Goal: Task Accomplishment & Management: Use online tool/utility

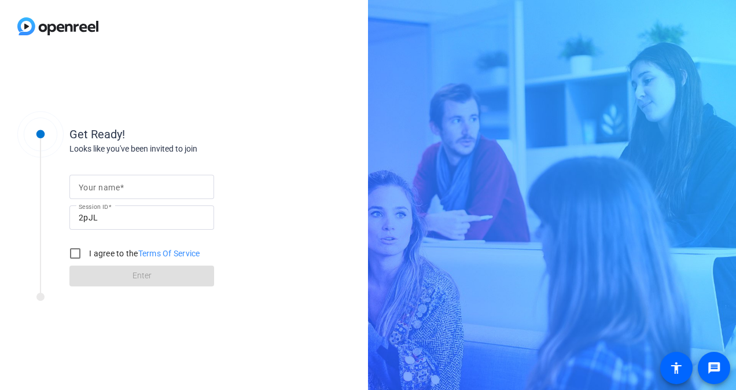
click at [161, 187] on input "Your name" at bounding box center [142, 187] width 126 height 14
type input "[PERSON_NAME]"
click at [75, 254] on input "I agree to the Terms Of Service" at bounding box center [75, 253] width 23 height 23
checkbox input "true"
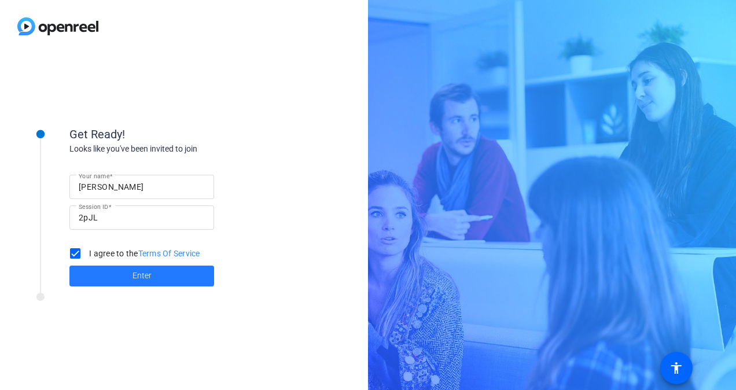
click at [99, 272] on span at bounding box center [141, 276] width 145 height 28
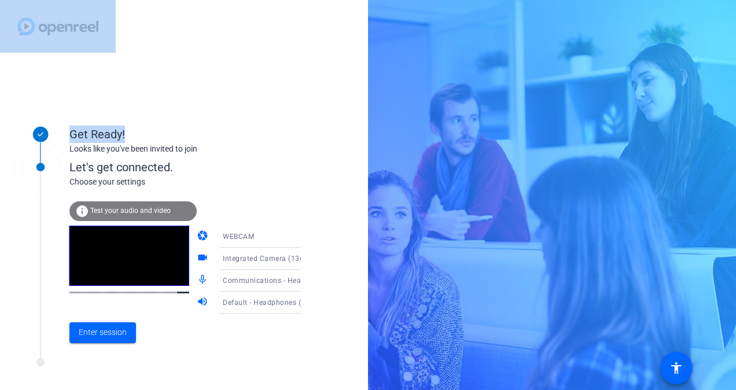
drag, startPoint x: 199, startPoint y: 62, endPoint x: 126, endPoint y: 53, distance: 73.5
click at [126, 53] on div "Get Ready! Looks like you've been invited to join Let's get connected. Choose y…" at bounding box center [184, 195] width 368 height 390
click at [123, 335] on span "Enter session" at bounding box center [103, 332] width 48 height 12
